Goal: Task Accomplishment & Management: Manage account settings

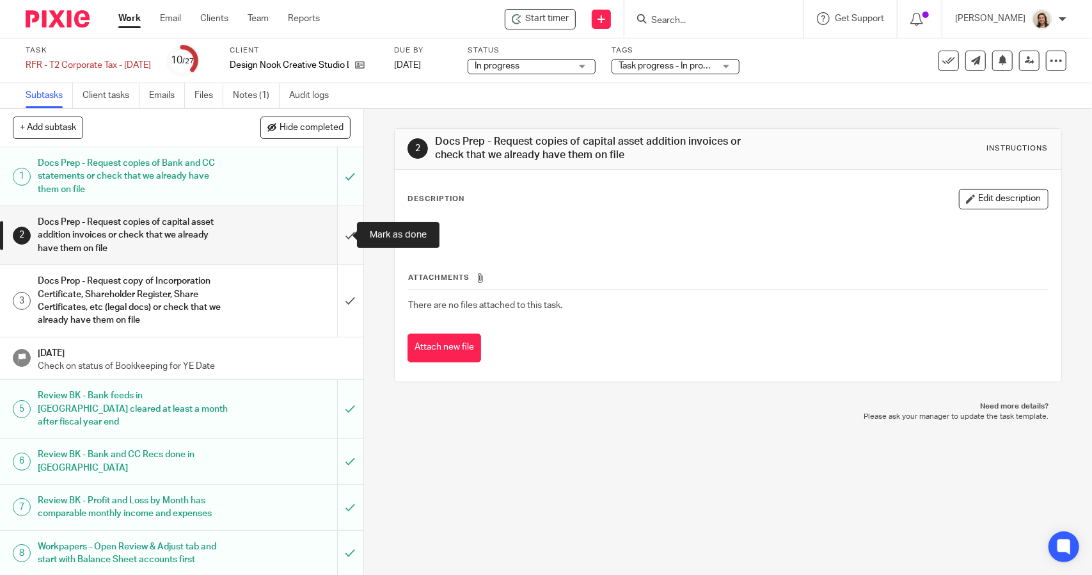
click at [340, 237] on input "submit" at bounding box center [182, 235] width 364 height 58
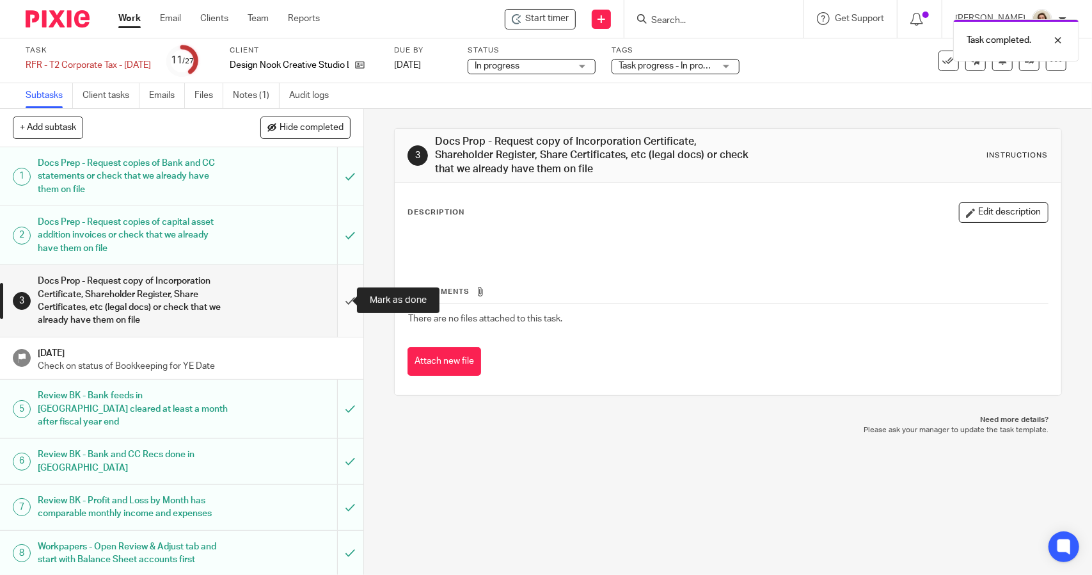
click at [332, 306] on input "submit" at bounding box center [182, 300] width 364 height 71
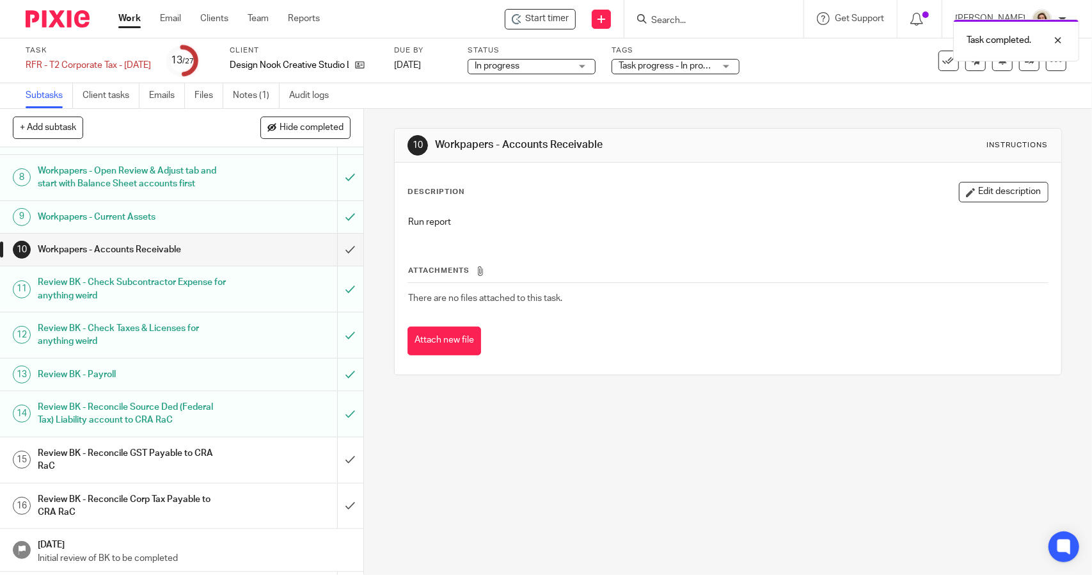
scroll to position [384, 0]
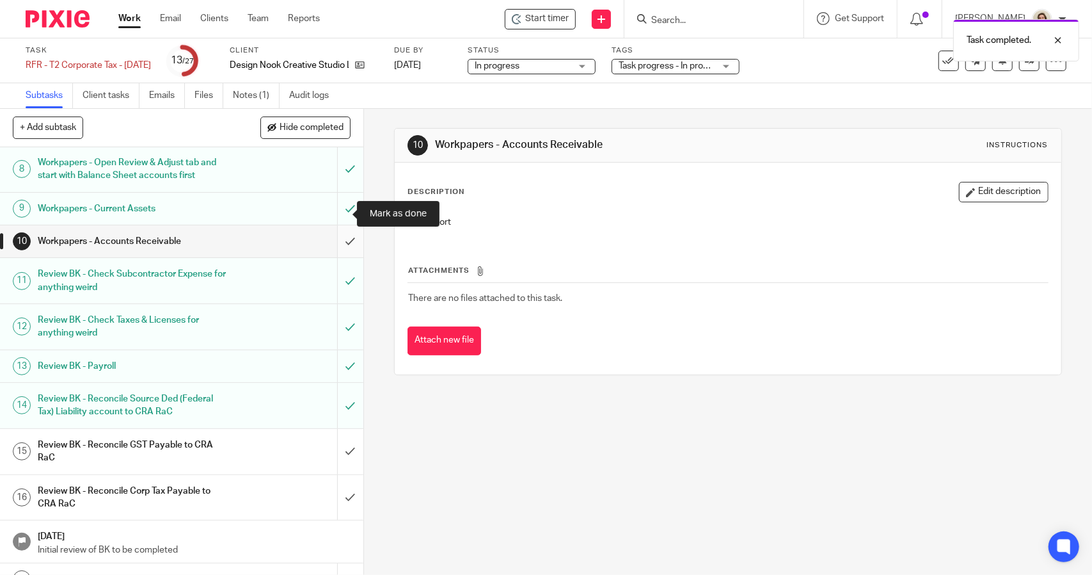
click at [332, 225] on input "submit" at bounding box center [182, 241] width 364 height 32
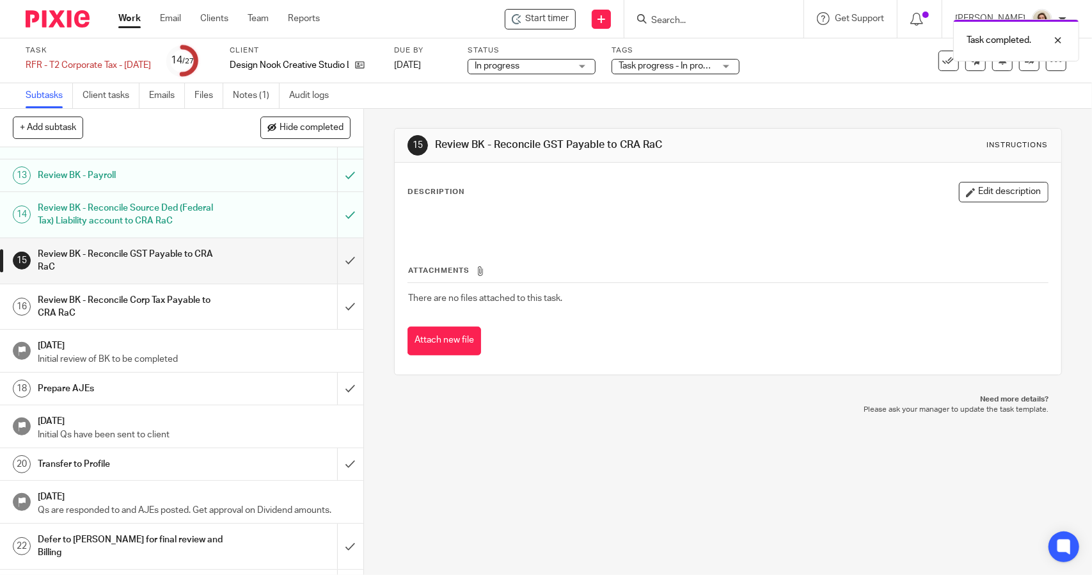
scroll to position [576, 0]
click at [330, 237] on input "submit" at bounding box center [182, 259] width 364 height 45
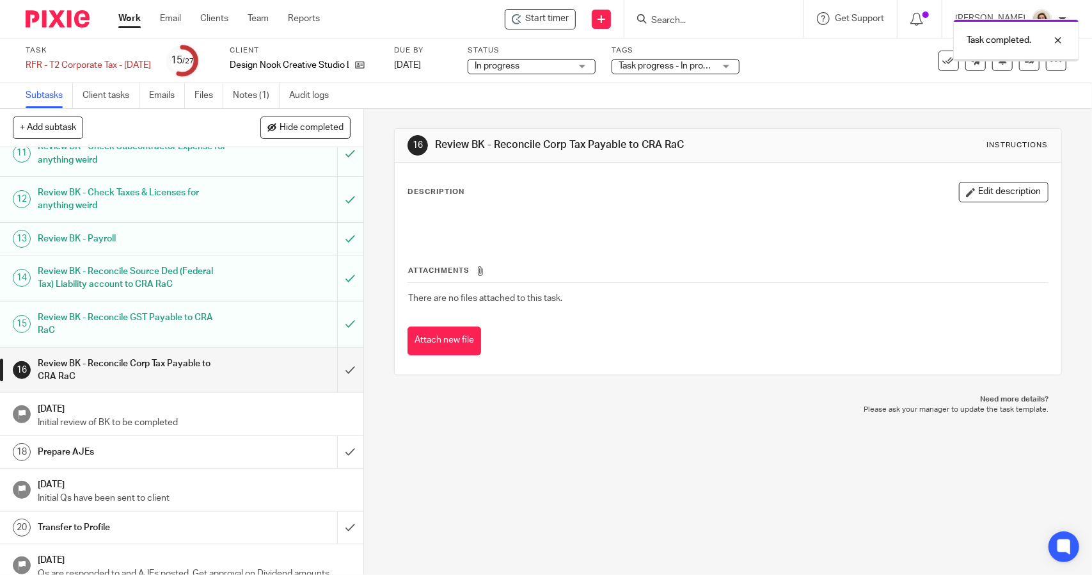
scroll to position [512, 0]
drag, startPoint x: 335, startPoint y: 336, endPoint x: 324, endPoint y: 332, distance: 11.5
click at [335, 347] on input "submit" at bounding box center [182, 369] width 364 height 45
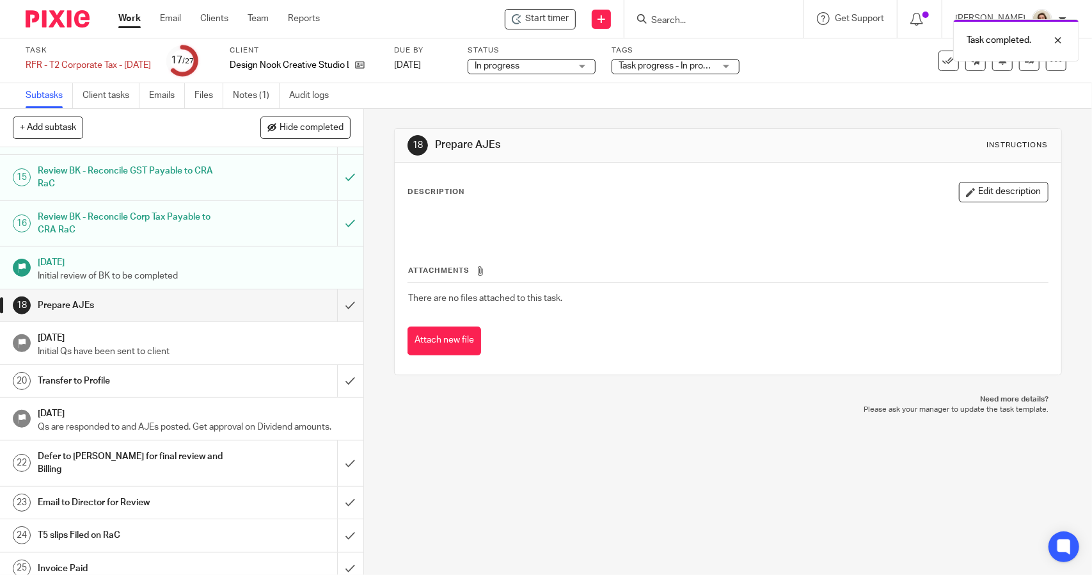
scroll to position [689, 0]
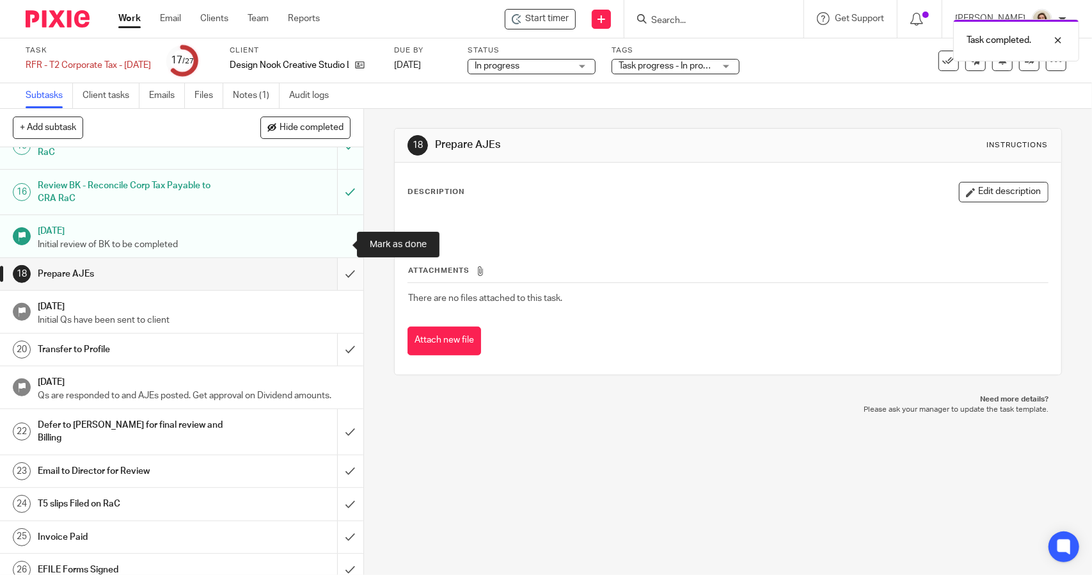
click at [330, 258] on input "submit" at bounding box center [182, 274] width 364 height 32
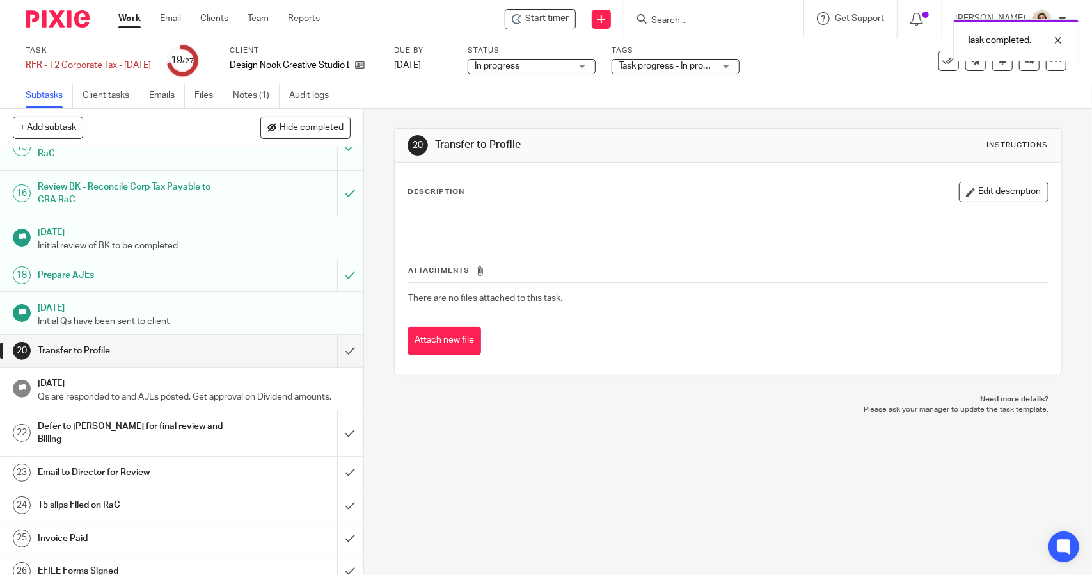
scroll to position [689, 0]
click at [332, 333] on input "submit" at bounding box center [182, 349] width 364 height 32
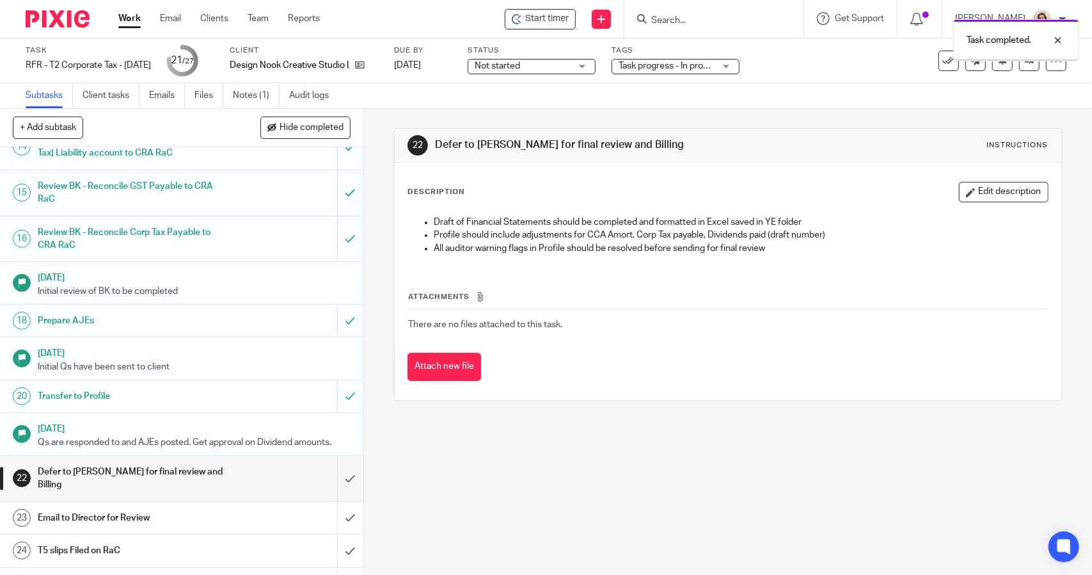
scroll to position [689, 0]
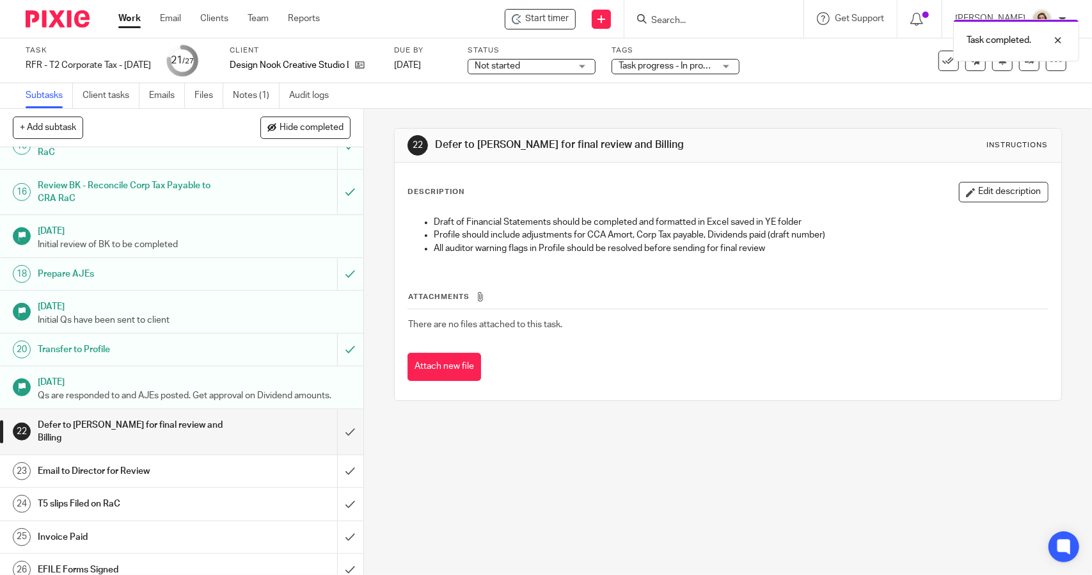
click at [109, 372] on h1 "[DATE]" at bounding box center [194, 380] width 313 height 16
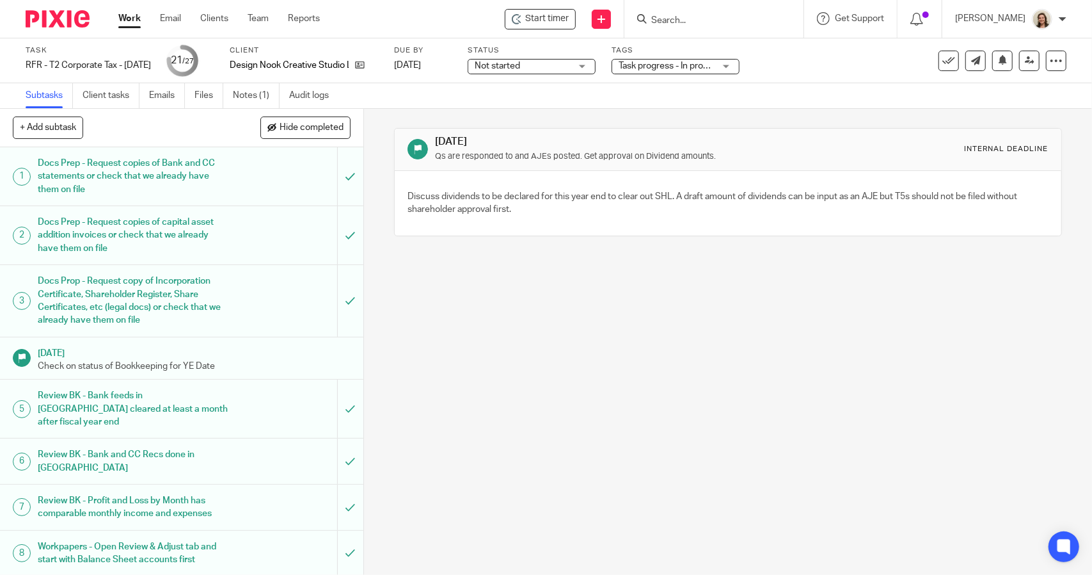
click at [516, 66] on span "Not started" at bounding box center [497, 65] width 45 height 9
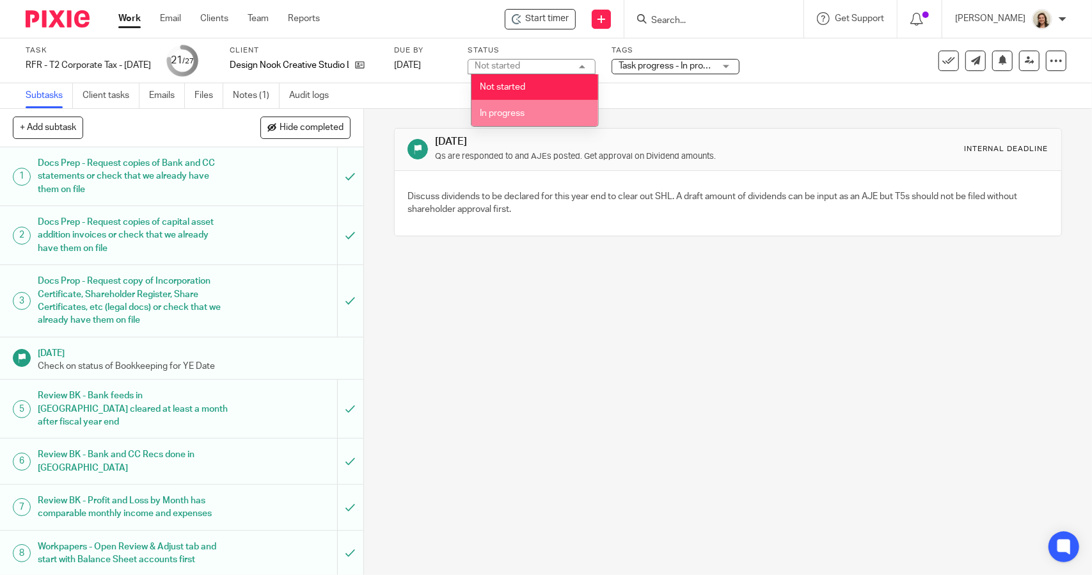
click at [522, 127] on div "Apr 28, 2025 Qs are responded to and AJEs posted. Get approval on Dividend amou…" at bounding box center [727, 182] width 667 height 147
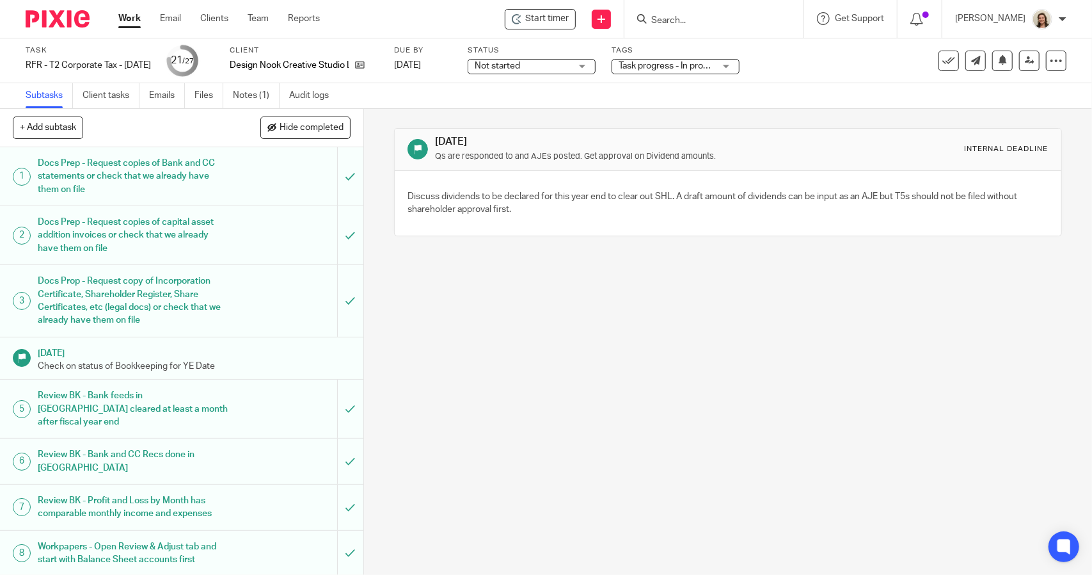
click at [511, 70] on span "Not started" at bounding box center [497, 65] width 45 height 9
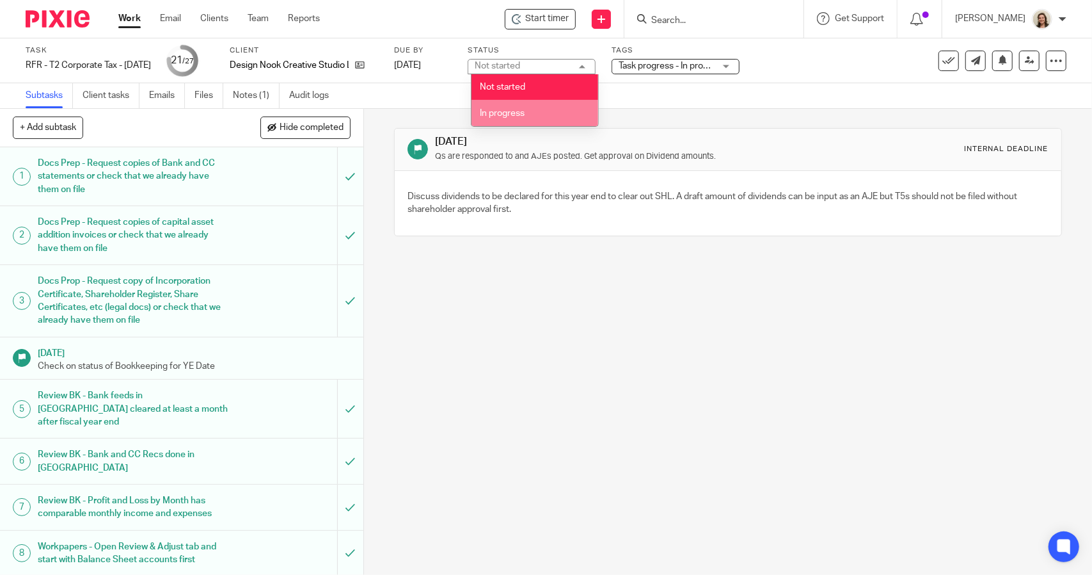
click at [518, 109] on span "In progress" at bounding box center [502, 113] width 45 height 9
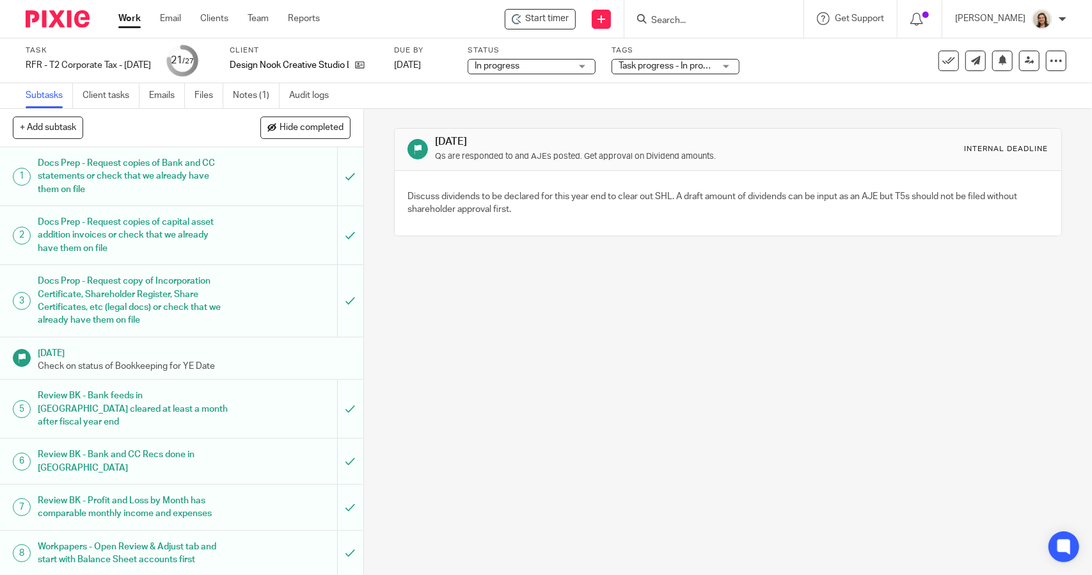
click at [666, 68] on span "Task progress - In progress (With Lead) + 1" at bounding box center [703, 65] width 168 height 9
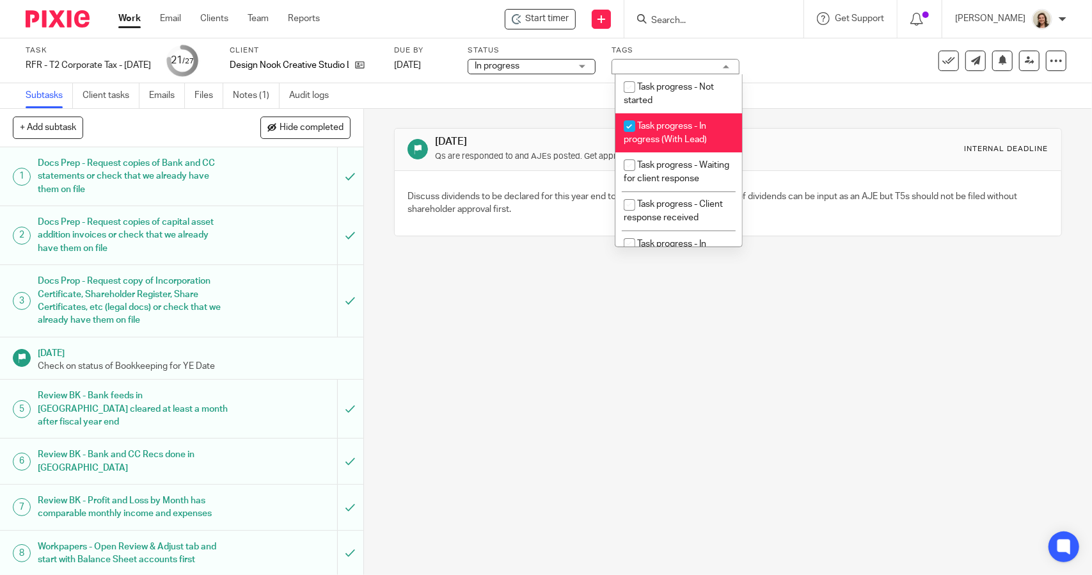
click at [689, 134] on li "Task progress - In progress (With Lead)" at bounding box center [679, 132] width 127 height 39
checkbox input "false"
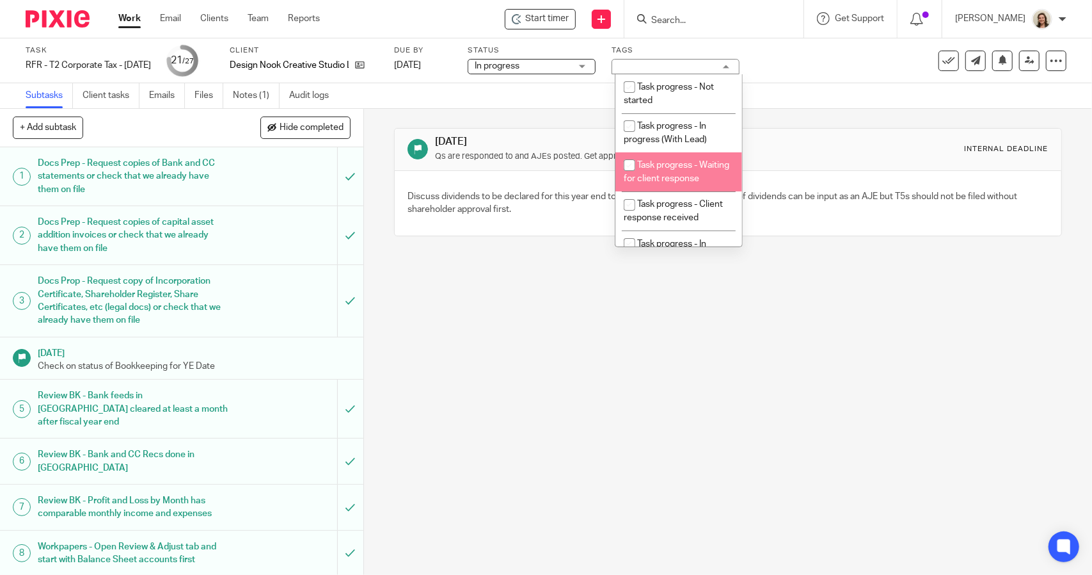
scroll to position [64, 0]
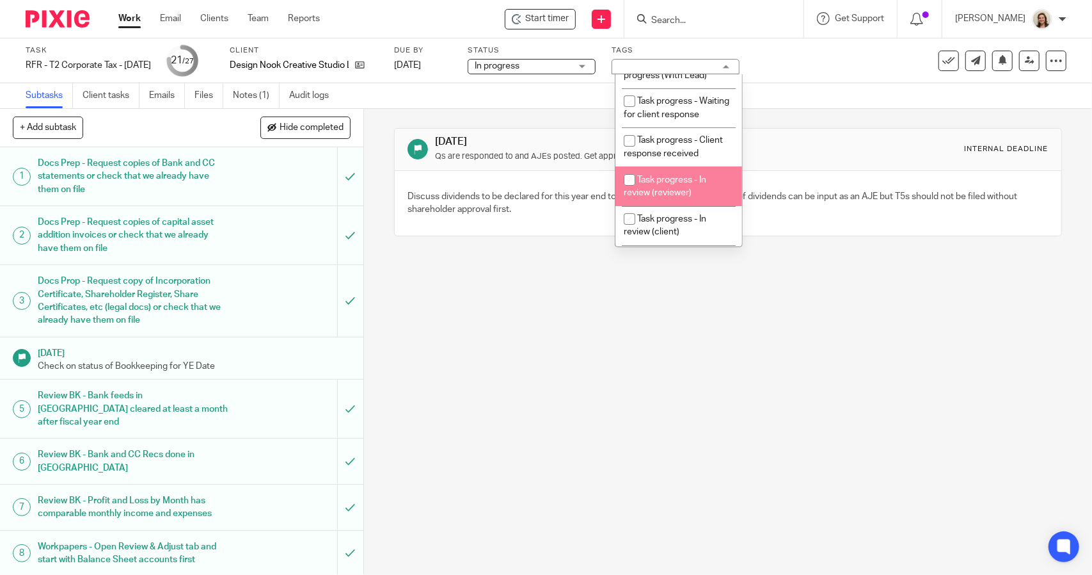
click at [692, 188] on span "Task progress - In review (reviewer)" at bounding box center [665, 186] width 83 height 22
checkbox input "true"
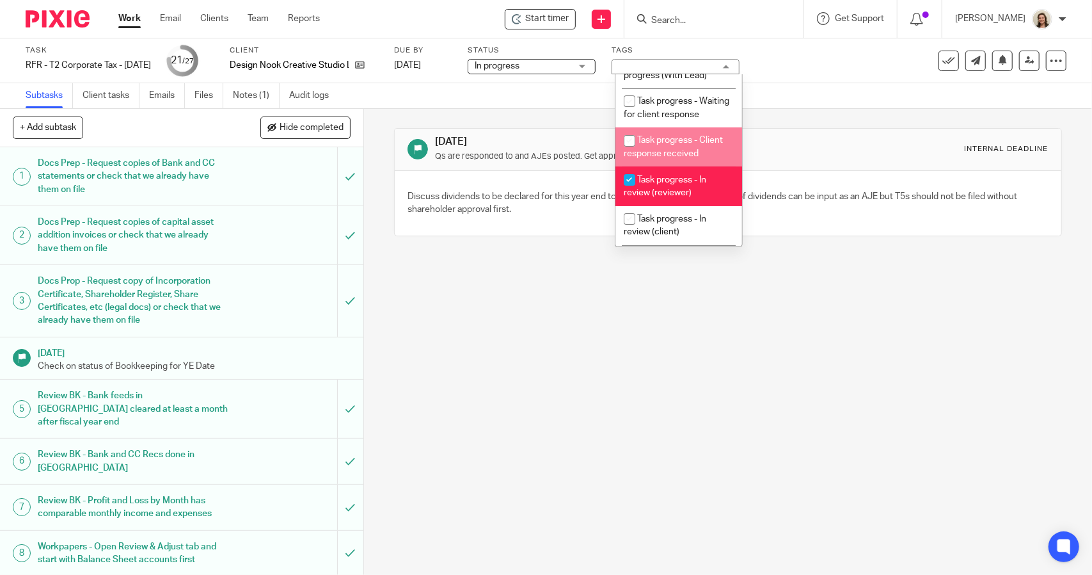
click at [689, 158] on span "Task progress - Client response received" at bounding box center [673, 147] width 99 height 22
checkbox input "true"
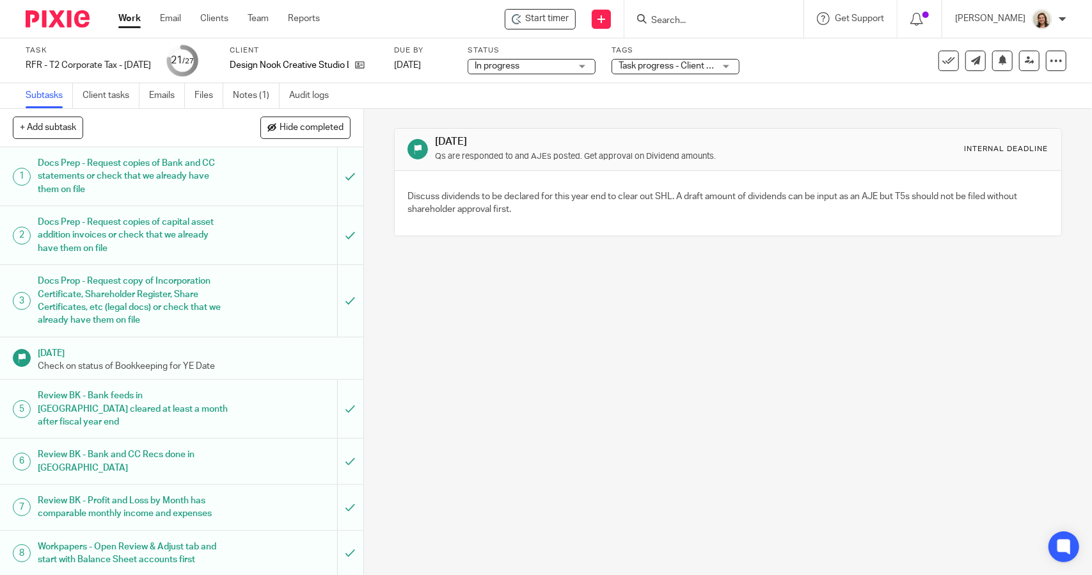
click at [801, 124] on div "Apr 28, 2025 Qs are responded to and AJEs posted. Get approval on Dividend amou…" at bounding box center [727, 182] width 667 height 147
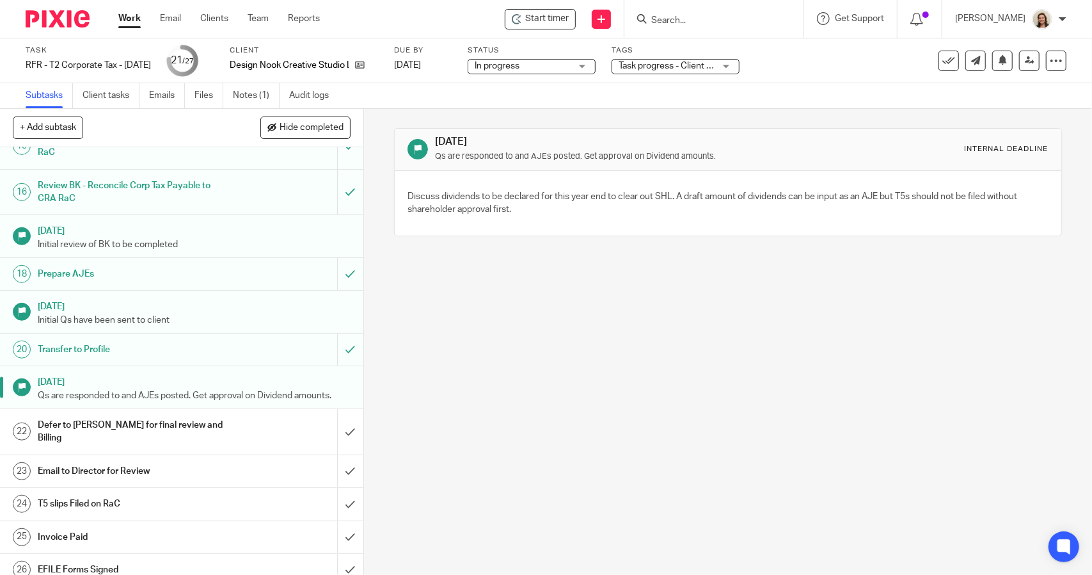
scroll to position [0, 0]
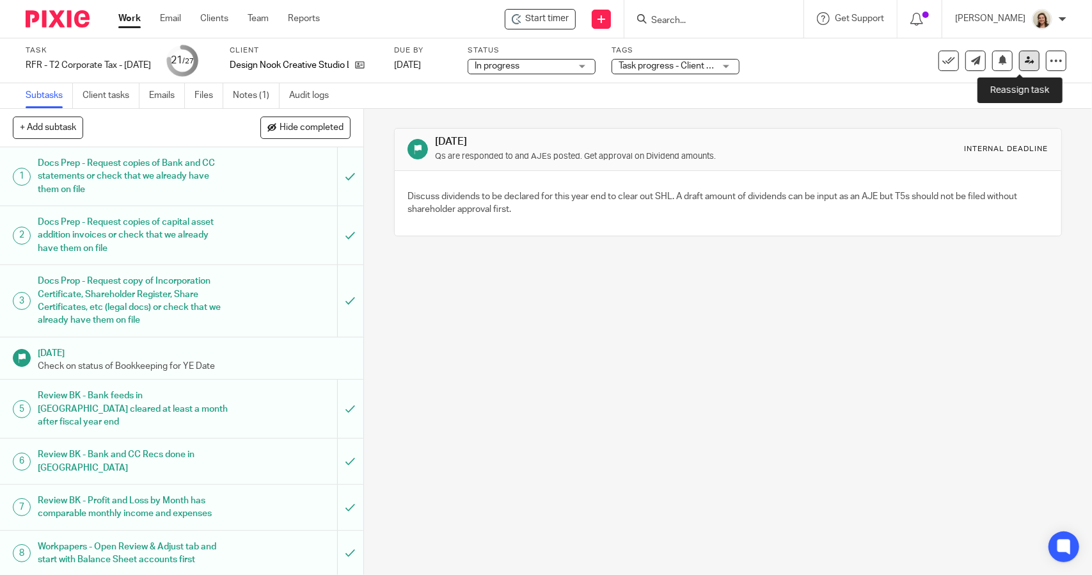
click at [1019, 66] on link at bounding box center [1029, 61] width 20 height 20
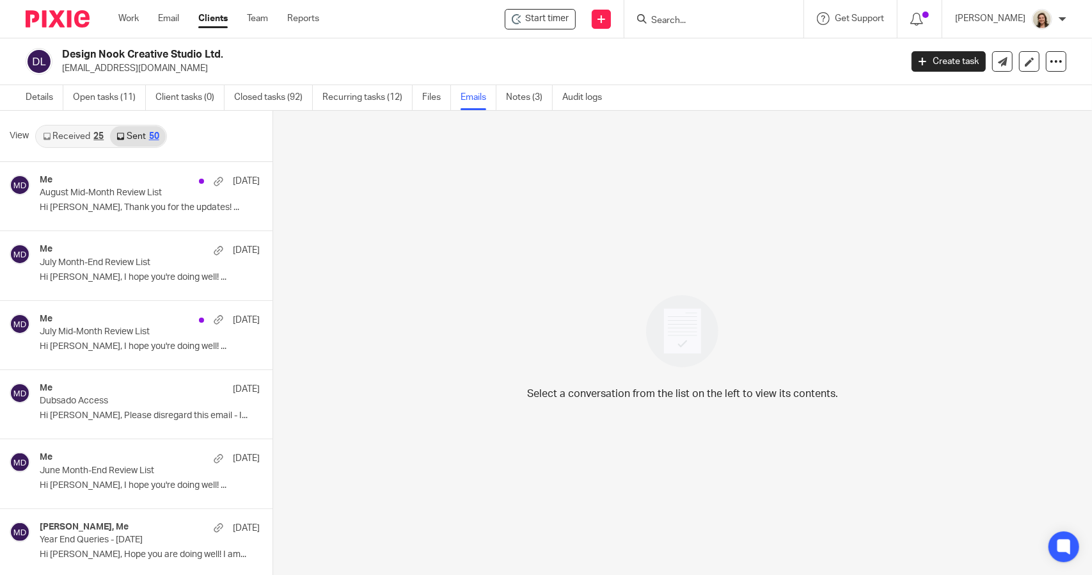
scroll to position [1472, 0]
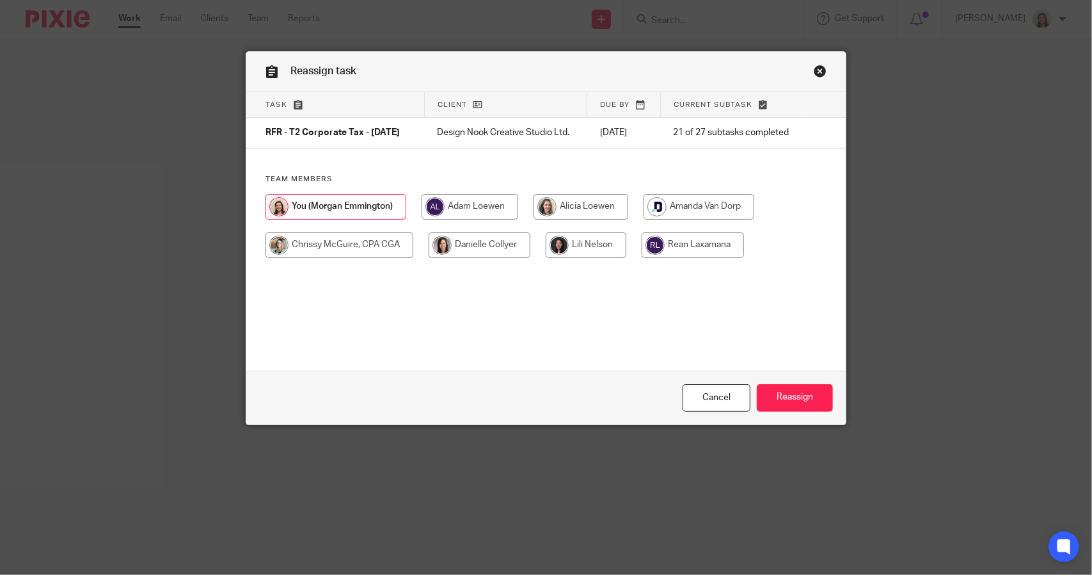
click at [573, 213] on input "radio" at bounding box center [581, 207] width 95 height 26
radio input "true"
click at [802, 394] on input "Reassign" at bounding box center [795, 398] width 76 height 28
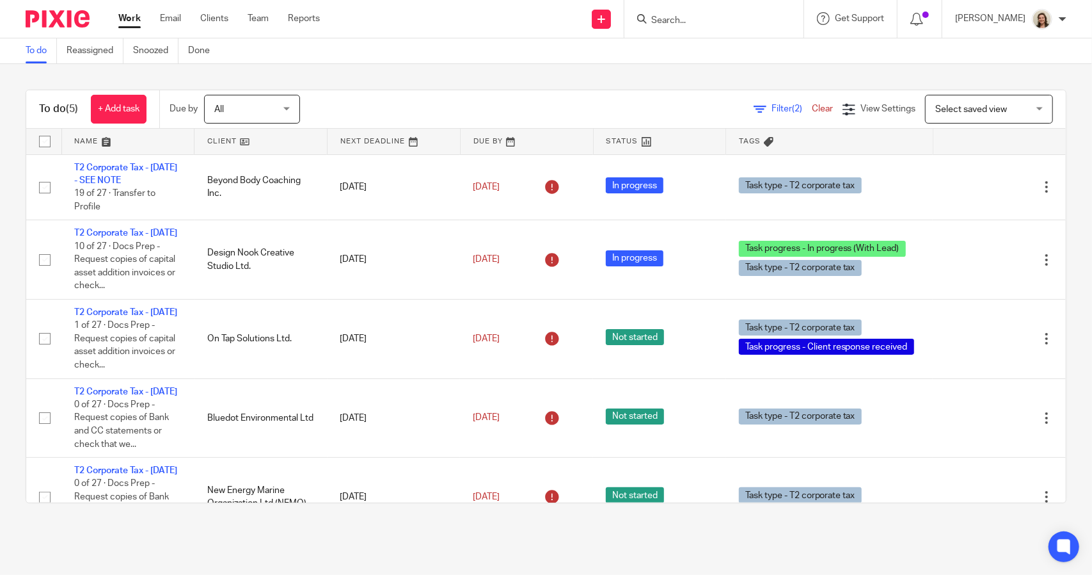
click at [772, 109] on span "Filter (2)" at bounding box center [792, 108] width 40 height 9
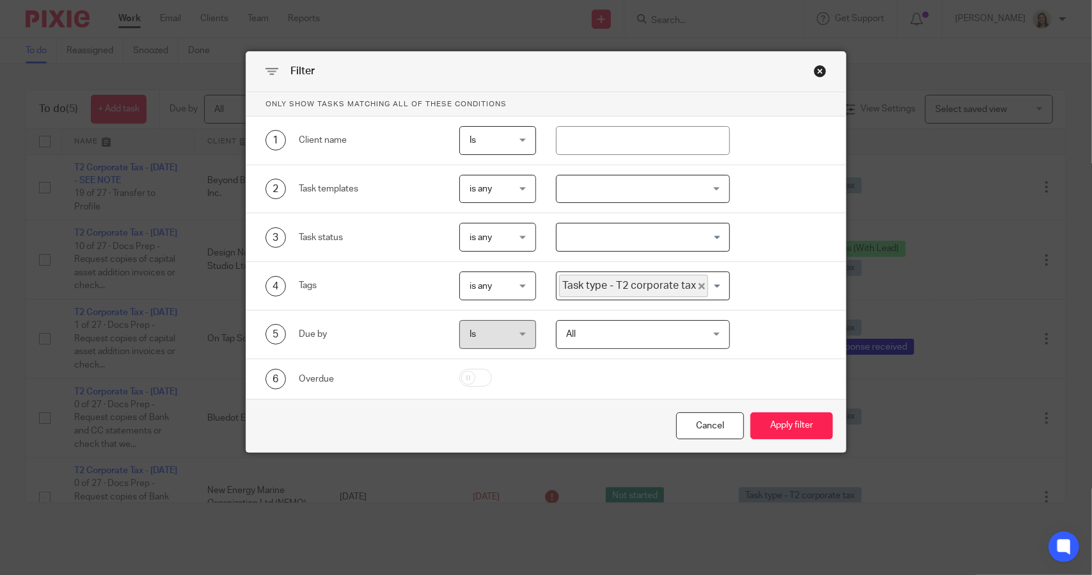
click at [699, 284] on icon "Deselect Task type - T2 corporate tax" at bounding box center [702, 286] width 6 height 6
click at [692, 284] on input "Search for option" at bounding box center [640, 286] width 164 height 22
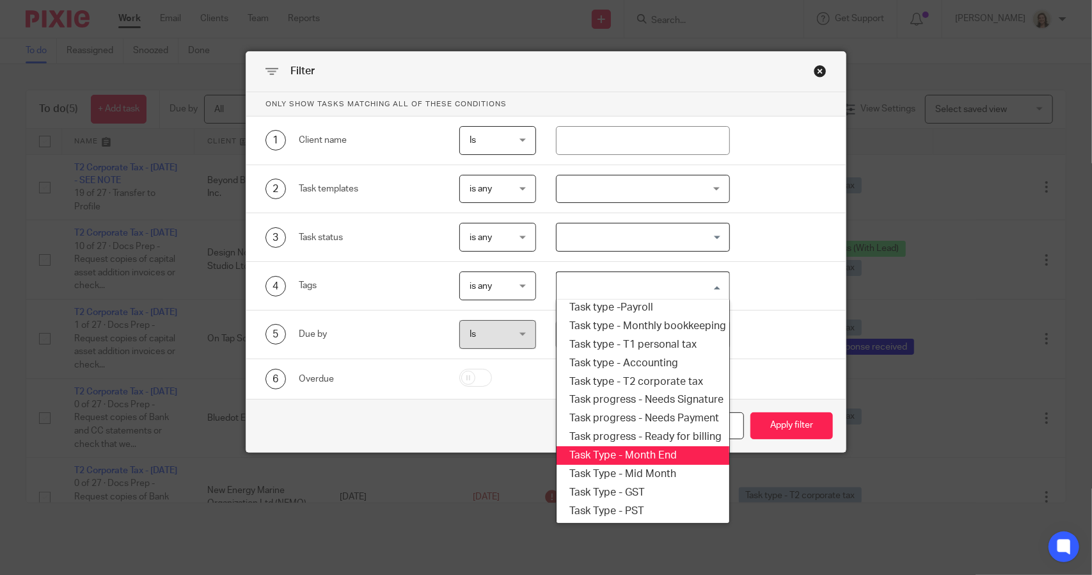
scroll to position [154, 0]
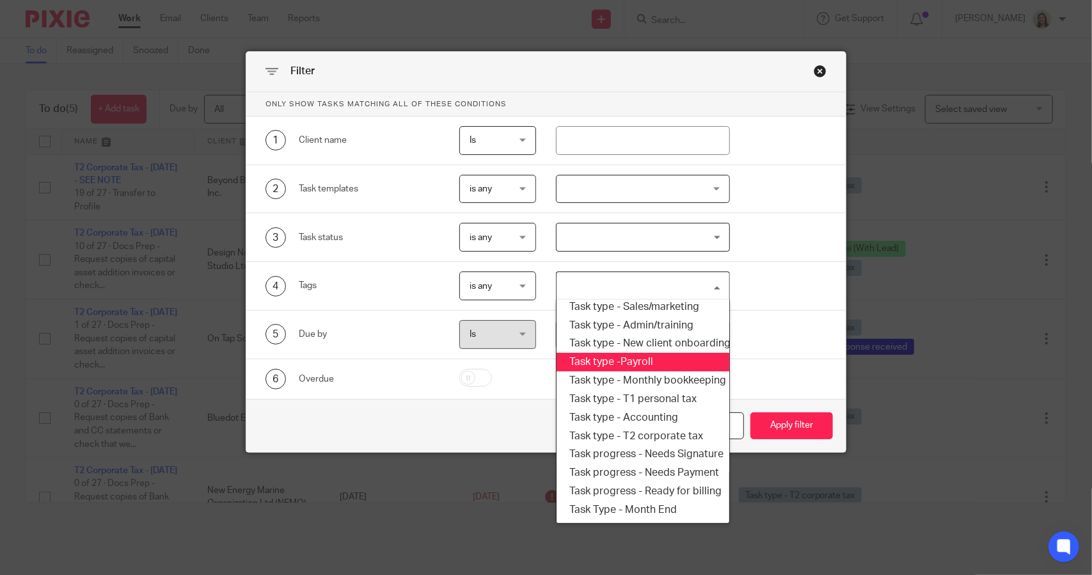
click at [634, 363] on li "Task type -Payroll" at bounding box center [643, 362] width 172 height 19
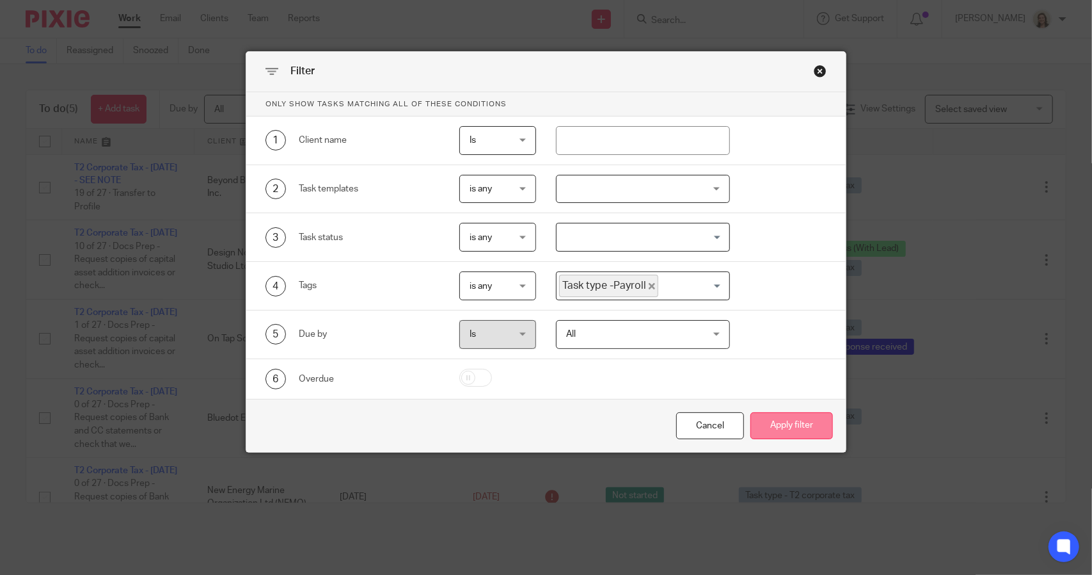
click at [781, 416] on button "Apply filter" at bounding box center [792, 426] width 83 height 28
